Goal: Check status

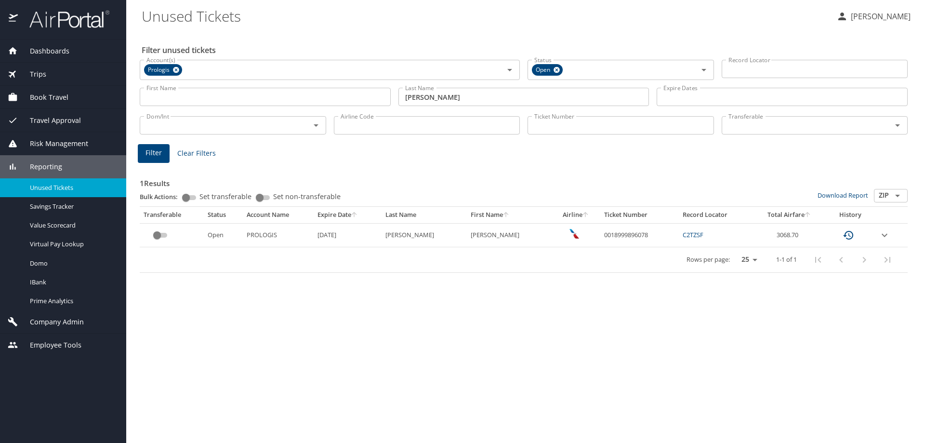
click at [43, 72] on span "Trips" at bounding box center [32, 74] width 28 height 11
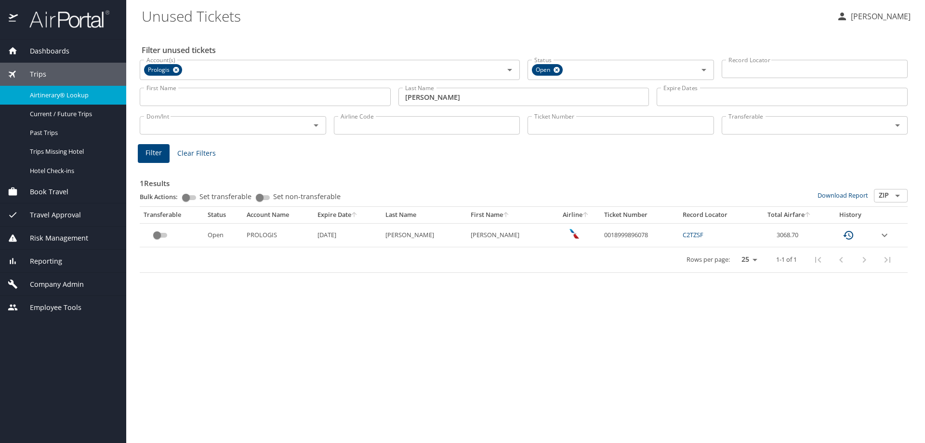
click at [51, 93] on span "Airtinerary® Lookup" at bounding box center [72, 95] width 85 height 9
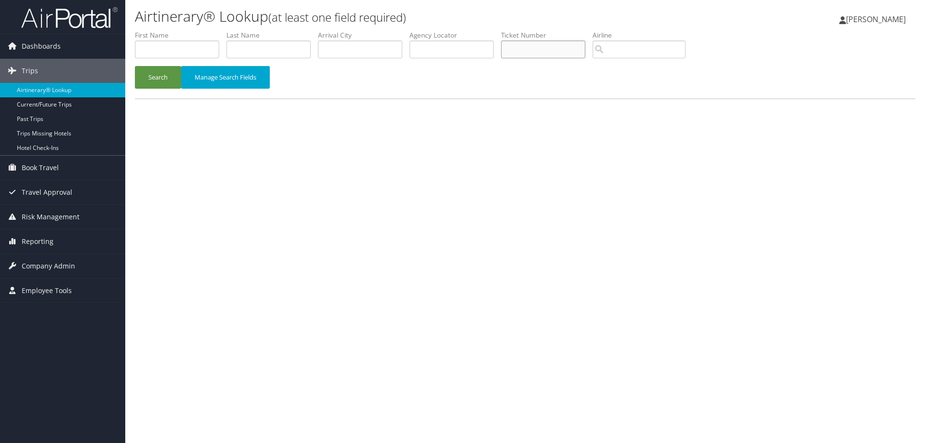
paste input "0068998703488"
type input "0068998703488"
click at [152, 76] on button "Search" at bounding box center [158, 77] width 46 height 23
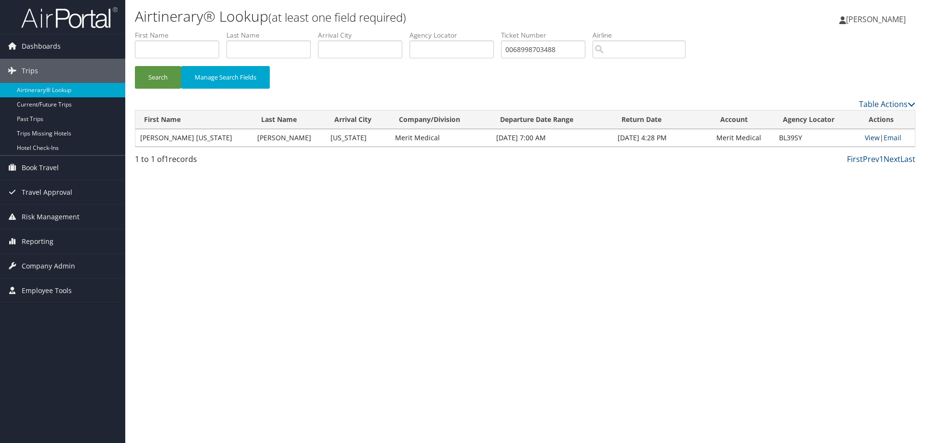
click at [865, 138] on link "View" at bounding box center [872, 137] width 15 height 9
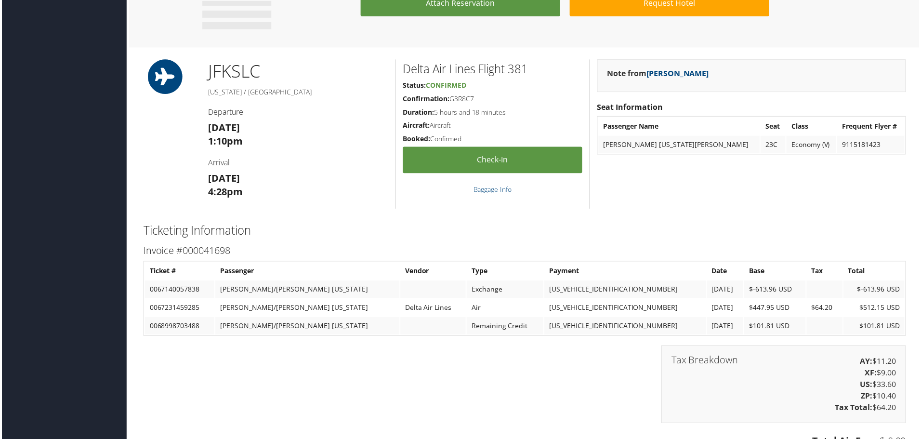
scroll to position [839, 0]
